Goal: Task Accomplishment & Management: Use online tool/utility

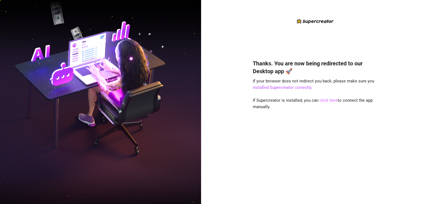
click at [322, 100] on link "click here" at bounding box center [328, 100] width 18 height 5
drag, startPoint x: 384, startPoint y: 0, endPoint x: 296, endPoint y: 40, distance: 97.1
click at [296, 40] on div "Thanks. You are now being redirected to our Desktop app 🚀 If your browser does …" at bounding box center [315, 106] width 124 height 177
click at [322, 100] on link "click here" at bounding box center [328, 100] width 18 height 5
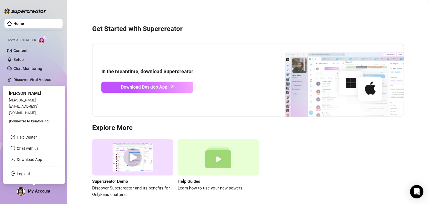
click at [40, 192] on span "My Account" at bounding box center [39, 190] width 22 height 5
click at [41, 190] on span "My Account" at bounding box center [39, 190] width 22 height 5
click at [37, 121] on span "(Connected to CreatorsInc )" at bounding box center [29, 121] width 40 height 4
click at [32, 116] on div "Anne Margarett Rodriguez jackson@creatorsinc.com (Connected to CreatorsInc )" at bounding box center [34, 107] width 50 height 34
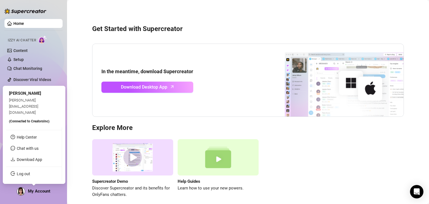
click at [42, 189] on span "My Account" at bounding box center [39, 190] width 22 height 5
click at [42, 121] on span "(Connected to CreatorsInc )" at bounding box center [29, 121] width 40 height 4
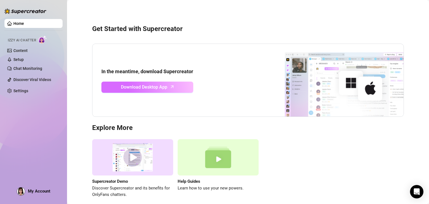
click at [132, 90] on span "Download Desktop App" at bounding box center [144, 86] width 46 height 7
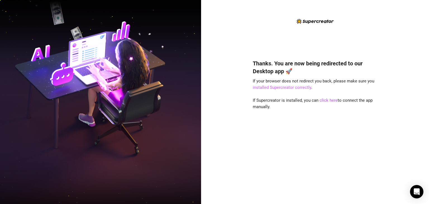
click at [259, 90] on link "installed Supercreator correctly" at bounding box center [282, 87] width 58 height 5
click at [410, 124] on div "Thanks. You are now being redirected to our Desktop app 🚀 If your browser does …" at bounding box center [315, 102] width 228 height 204
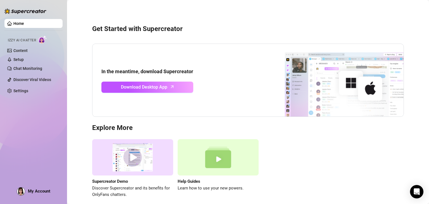
drag, startPoint x: 44, startPoint y: 202, endPoint x: 45, endPoint y: 196, distance: 6.2
click at [44, 202] on aside "Home Izzy AI Chatter Content Setup Chat Monitoring Discover Viral Videos Settin…" at bounding box center [33, 102] width 67 height 204
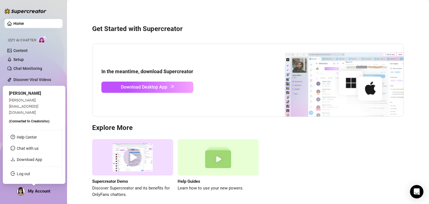
click at [45, 191] on span "My Account" at bounding box center [39, 190] width 22 height 5
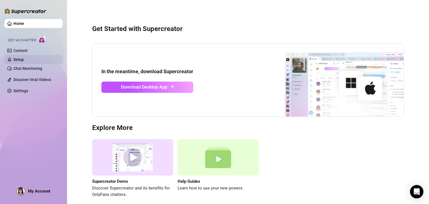
click at [16, 57] on link "Setup" at bounding box center [18, 59] width 10 height 4
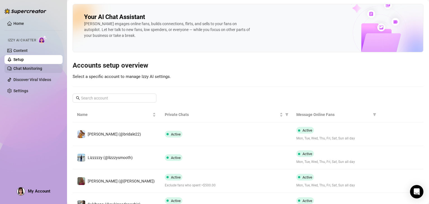
click at [42, 66] on link "Chat Monitoring" at bounding box center [27, 68] width 29 height 4
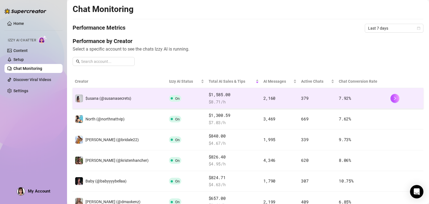
click at [169, 99] on td "On" at bounding box center [187, 98] width 40 height 21
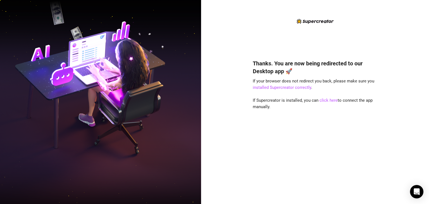
click at [418, 107] on div "Thanks. You are now being redirected to our Desktop app 🚀 If your browser does …" at bounding box center [315, 102] width 228 height 204
